Goal: Information Seeking & Learning: Learn about a topic

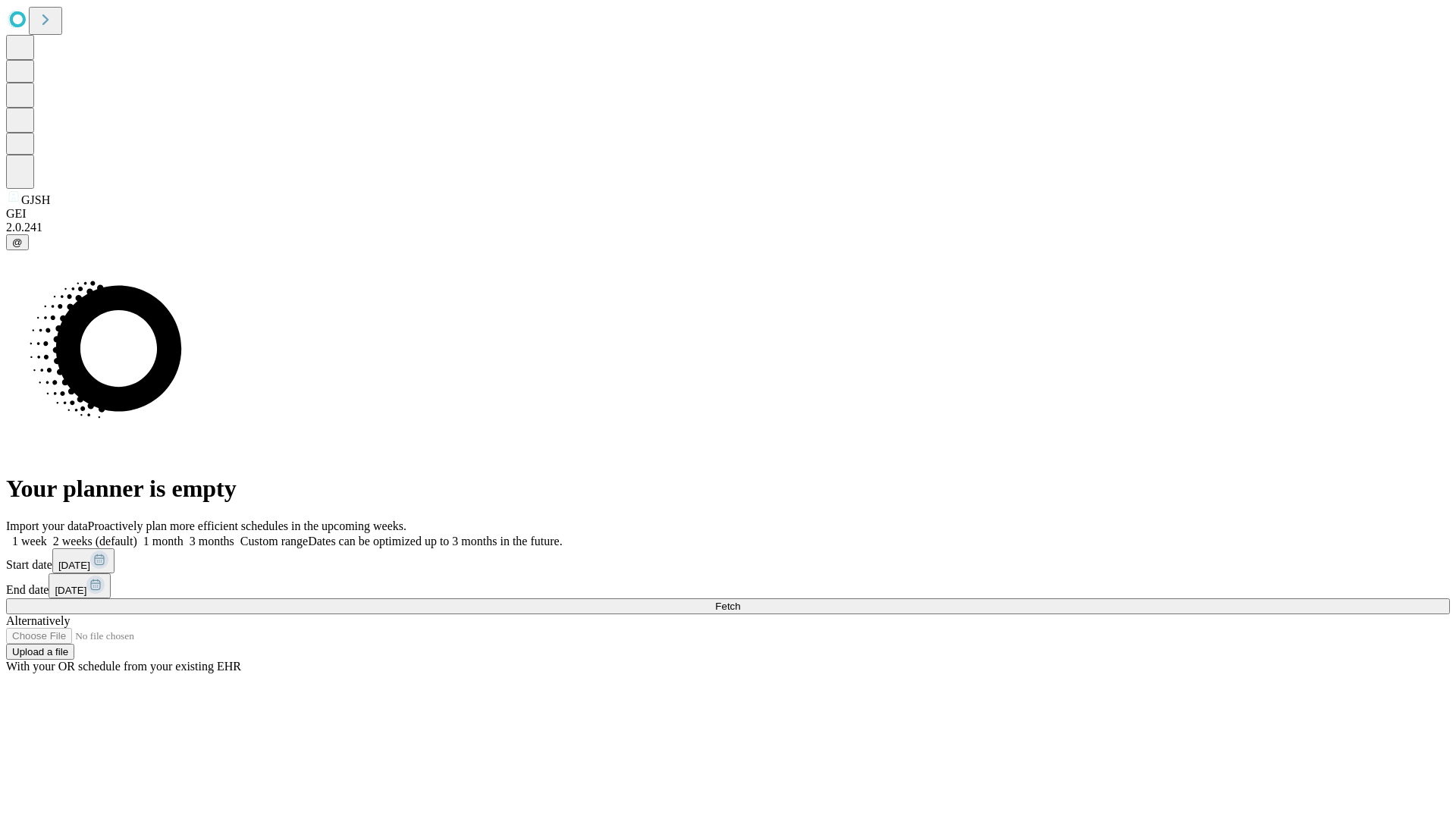
click at [740, 601] on span "Fetch" at bounding box center [727, 606] width 25 height 11
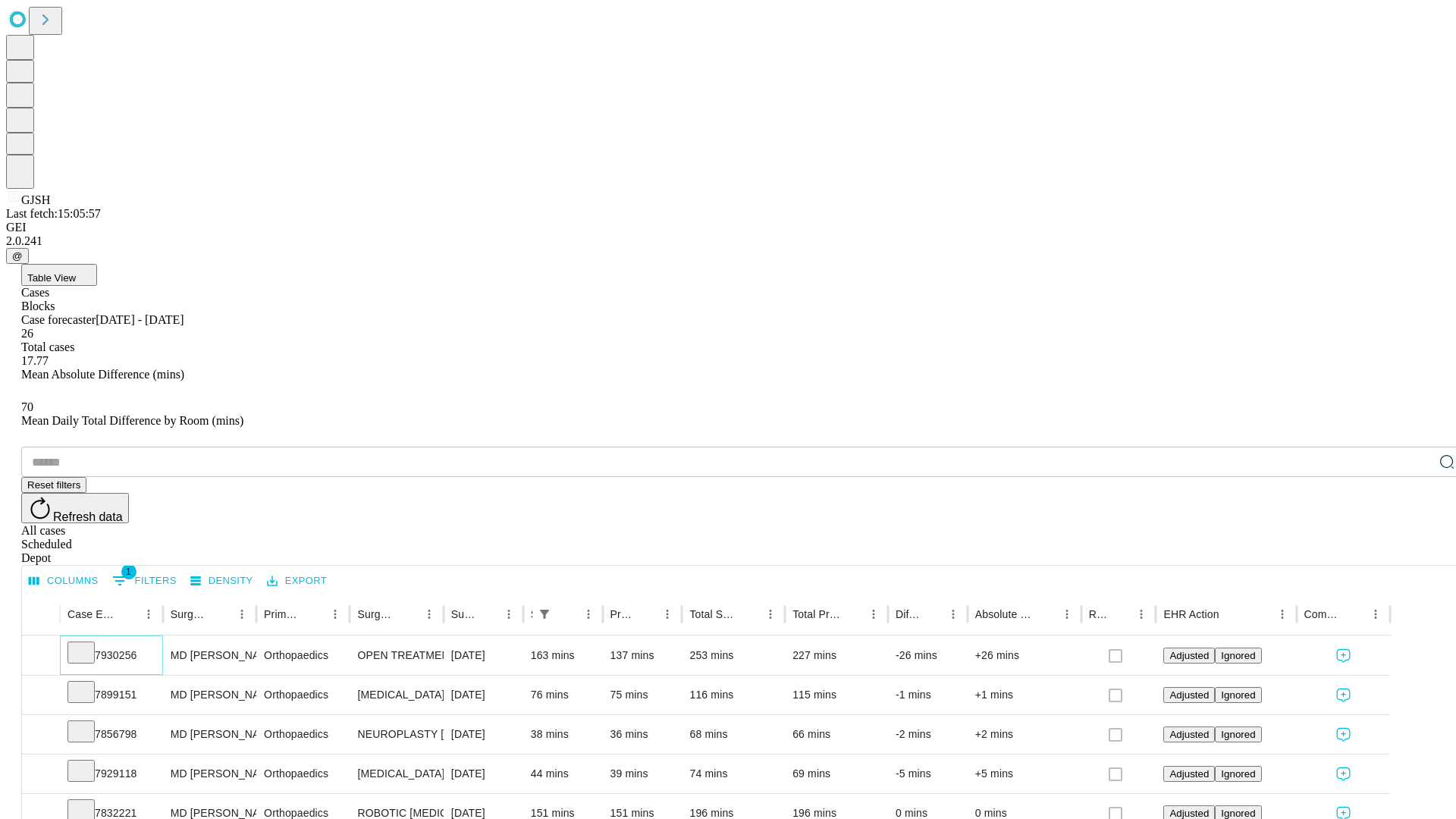
click at [89, 643] on icon at bounding box center [81, 651] width 15 height 15
